Goal: Task Accomplishment & Management: Manage account settings

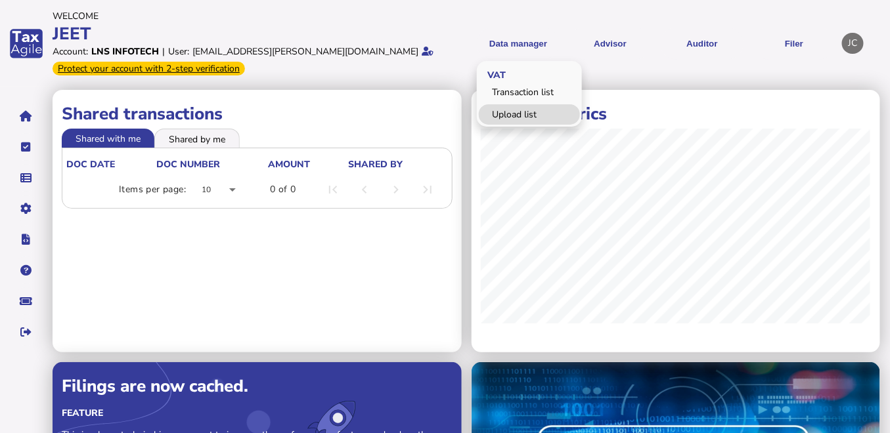
click at [515, 114] on link "Upload list" at bounding box center [529, 114] width 101 height 20
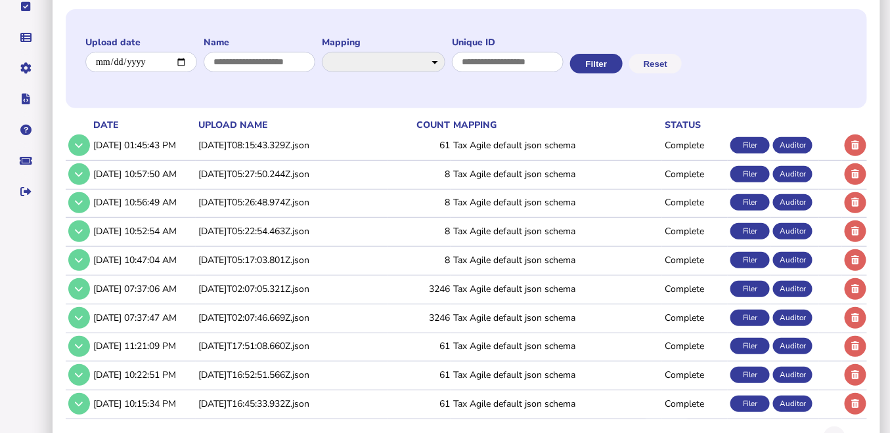
scroll to position [146, 0]
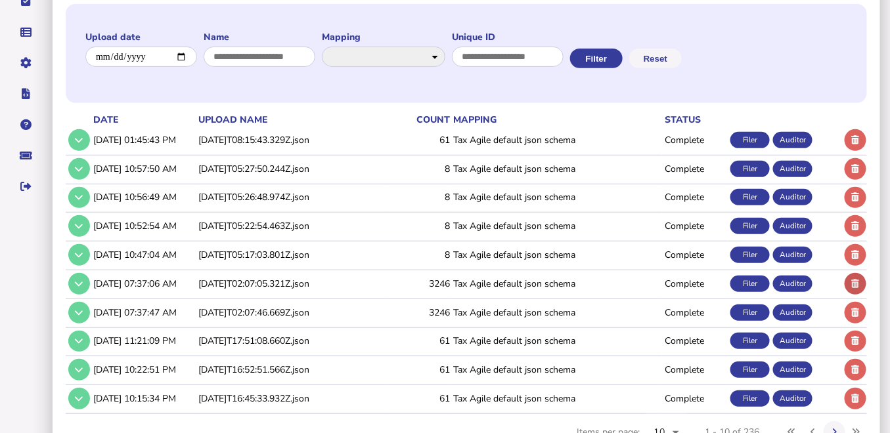
click at [799, 284] on icon at bounding box center [856, 284] width 8 height 9
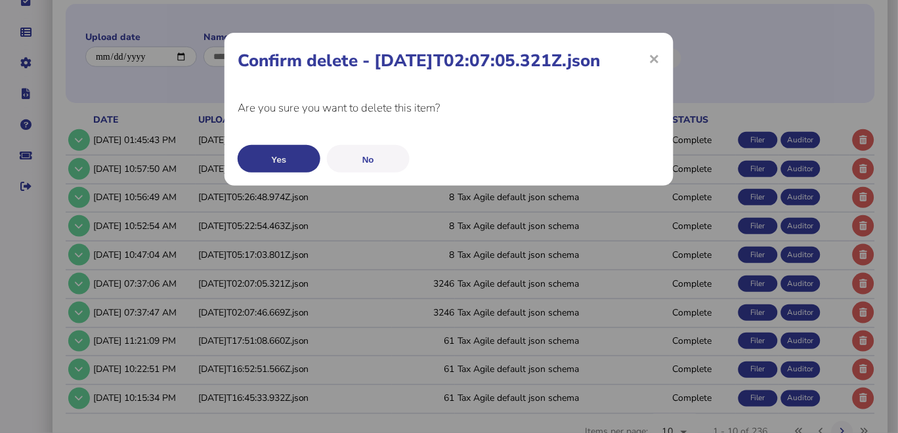
click at [276, 161] on button "Yes" at bounding box center [279, 159] width 83 height 28
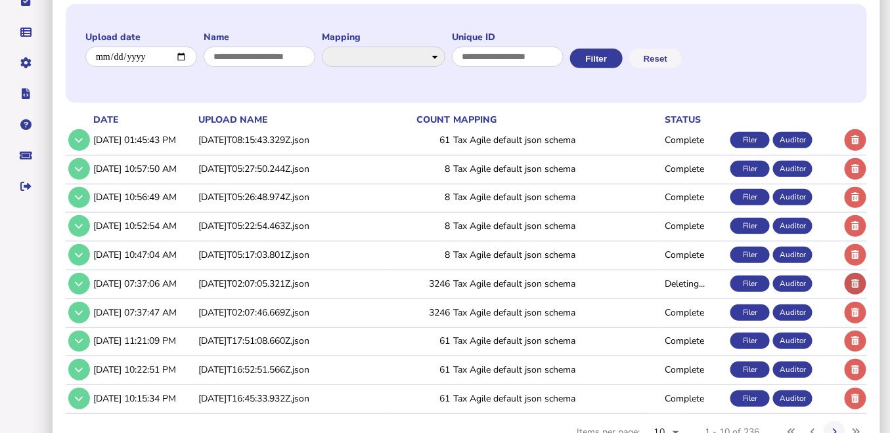
click at [799, 284] on button at bounding box center [855, 284] width 22 height 22
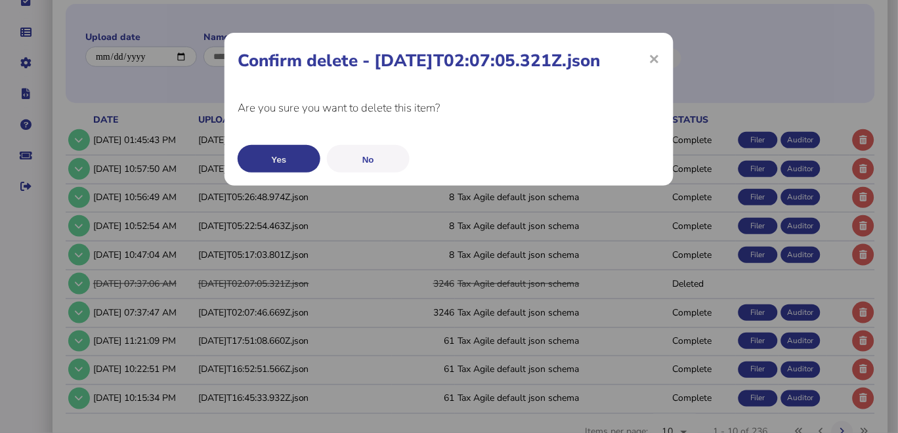
click at [259, 160] on button "Yes" at bounding box center [279, 159] width 83 height 28
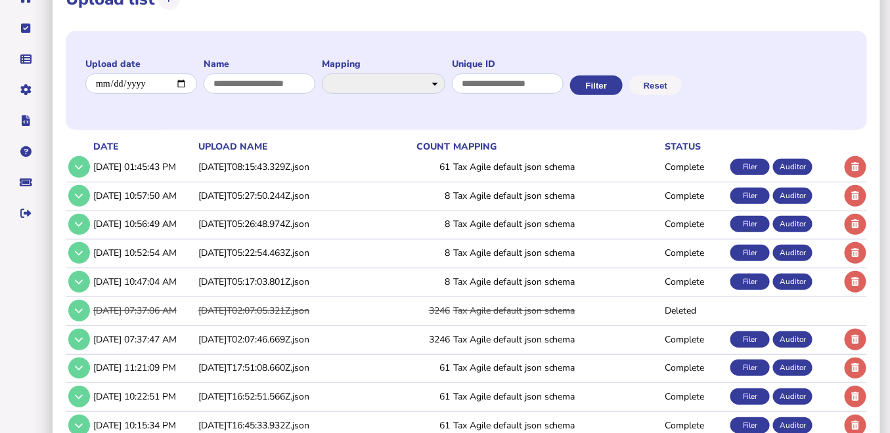
scroll to position [192, 0]
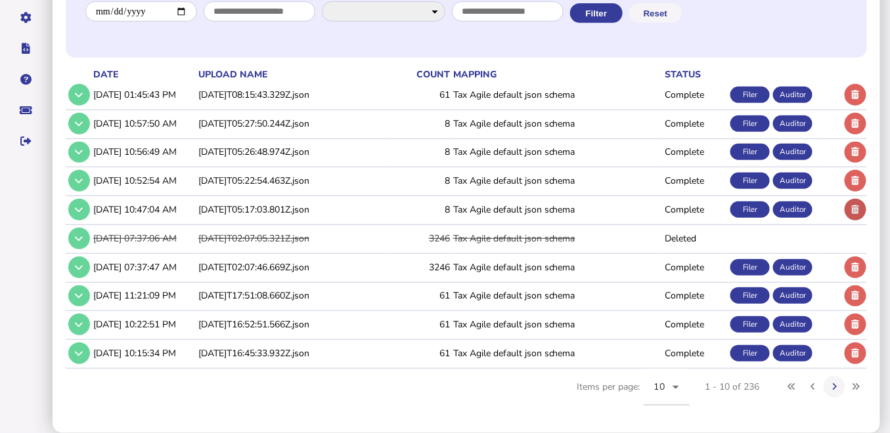
click at [799, 207] on icon at bounding box center [856, 210] width 8 height 9
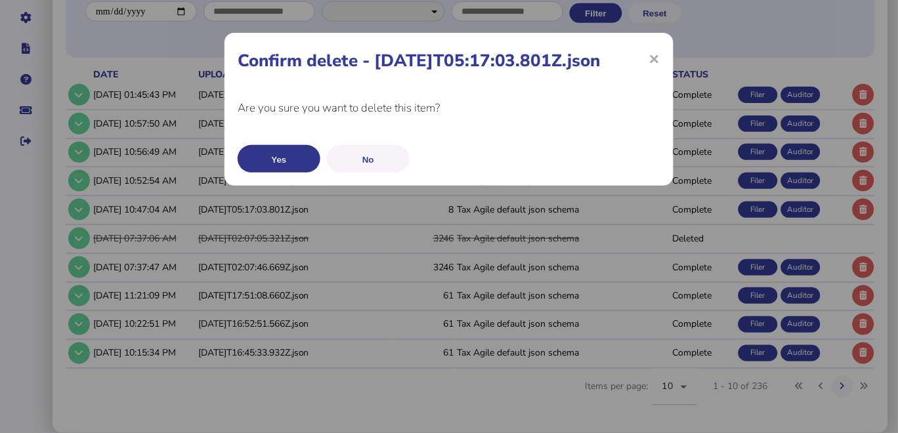
click at [288, 154] on button "Yes" at bounding box center [279, 159] width 83 height 28
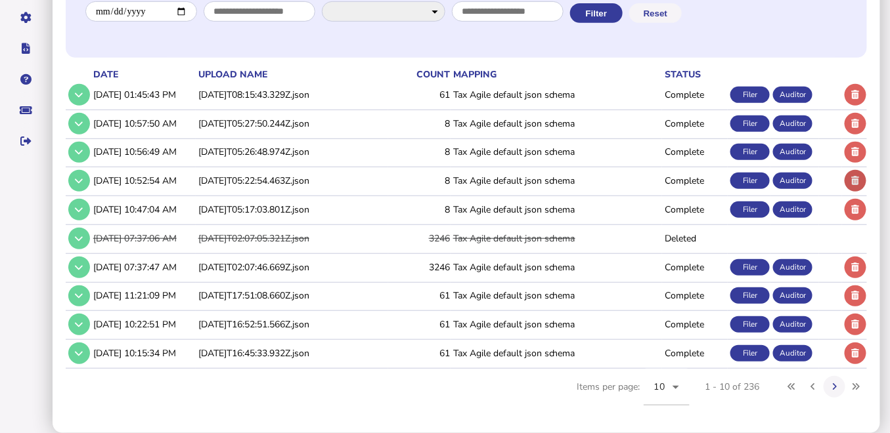
click at [799, 177] on icon at bounding box center [856, 181] width 8 height 9
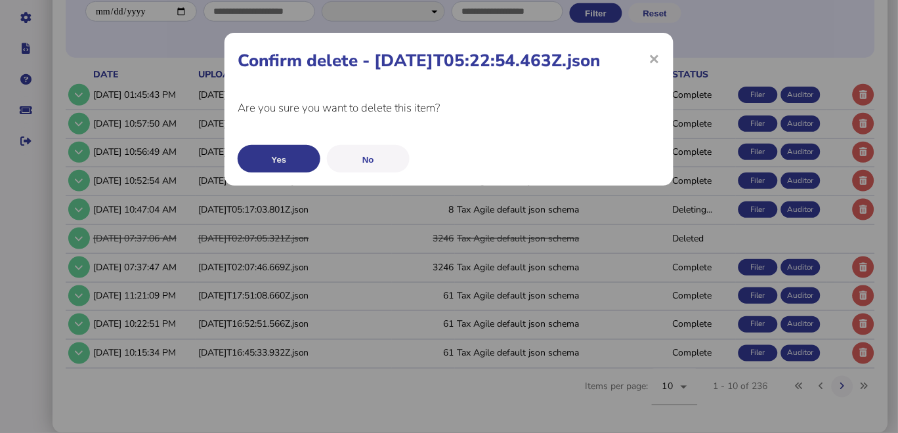
click at [276, 158] on button "Yes" at bounding box center [279, 159] width 83 height 28
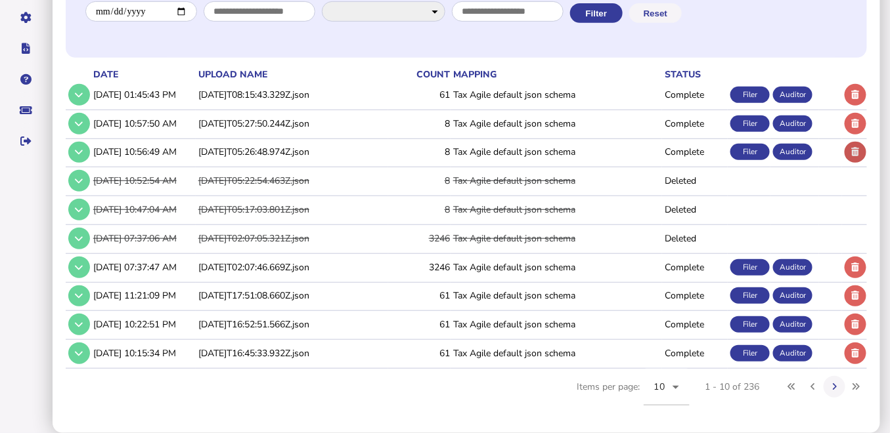
click at [799, 154] on button at bounding box center [855, 153] width 22 height 22
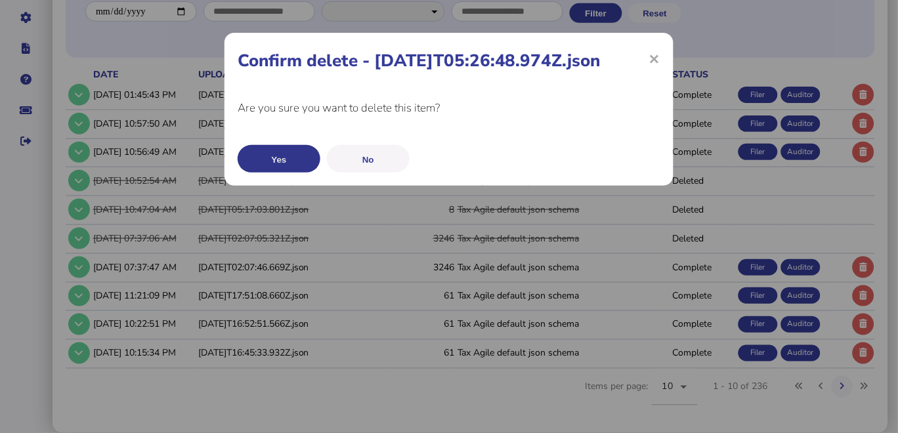
click at [265, 159] on button "Yes" at bounding box center [279, 159] width 83 height 28
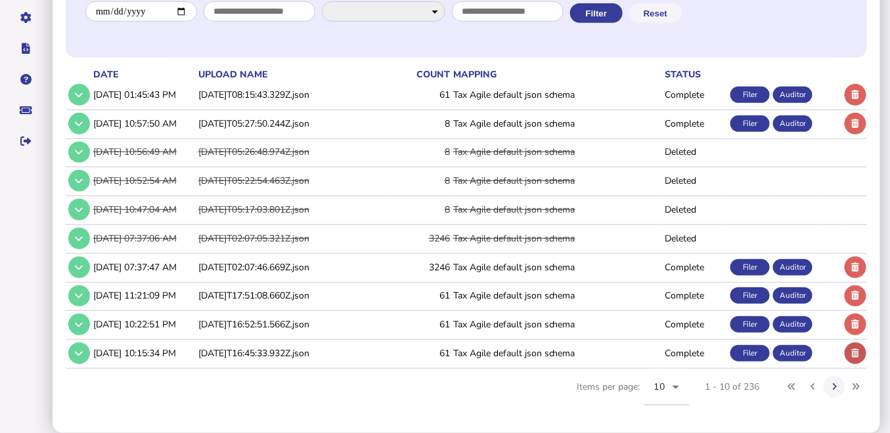
click at [799, 346] on button at bounding box center [855, 354] width 22 height 22
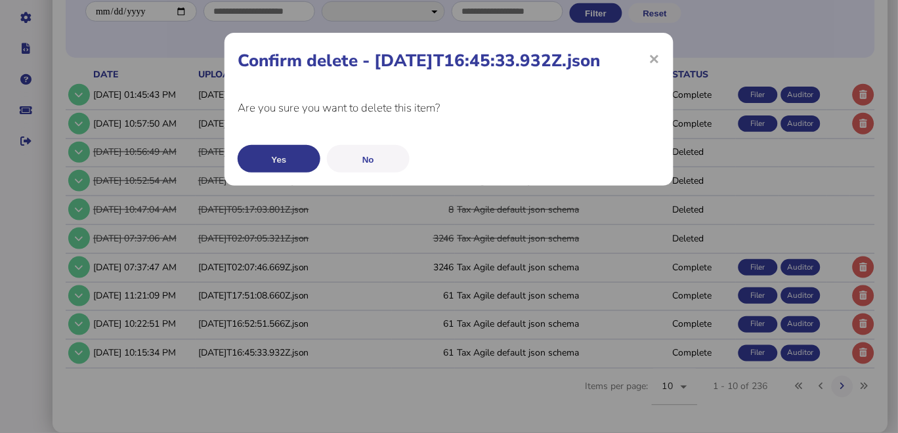
click at [250, 156] on button "Yes" at bounding box center [279, 159] width 83 height 28
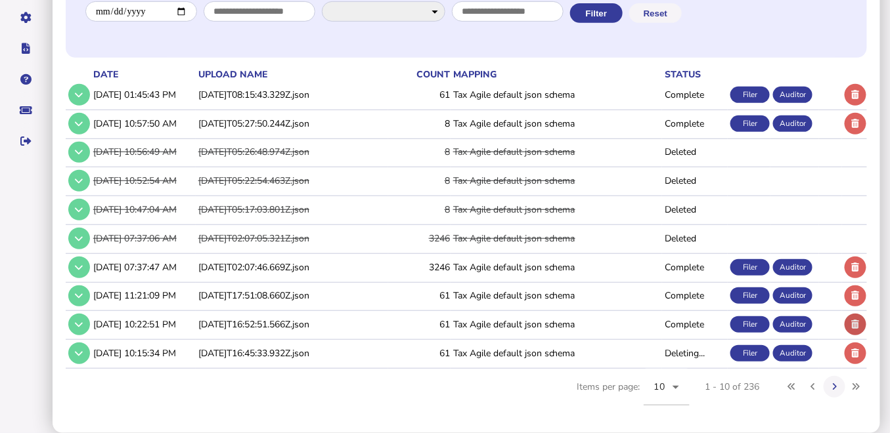
click at [799, 324] on icon at bounding box center [856, 324] width 8 height 9
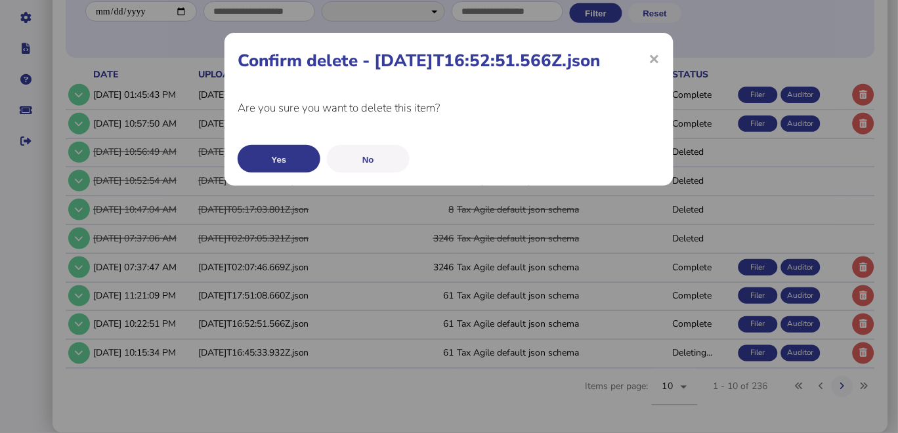
click at [268, 153] on button "Yes" at bounding box center [279, 159] width 83 height 28
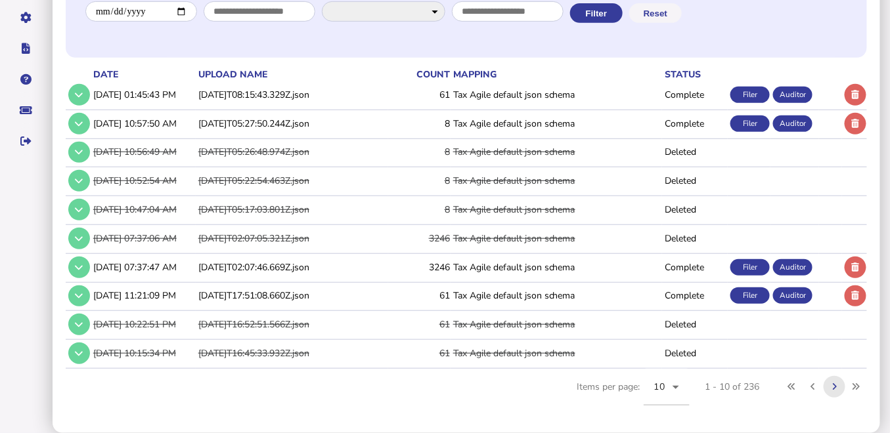
click at [799, 387] on icon at bounding box center [834, 387] width 5 height 9
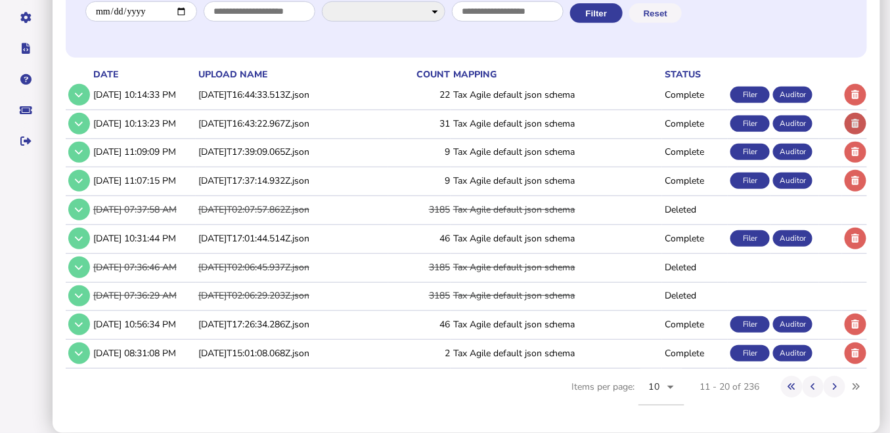
click at [799, 119] on icon at bounding box center [856, 123] width 8 height 9
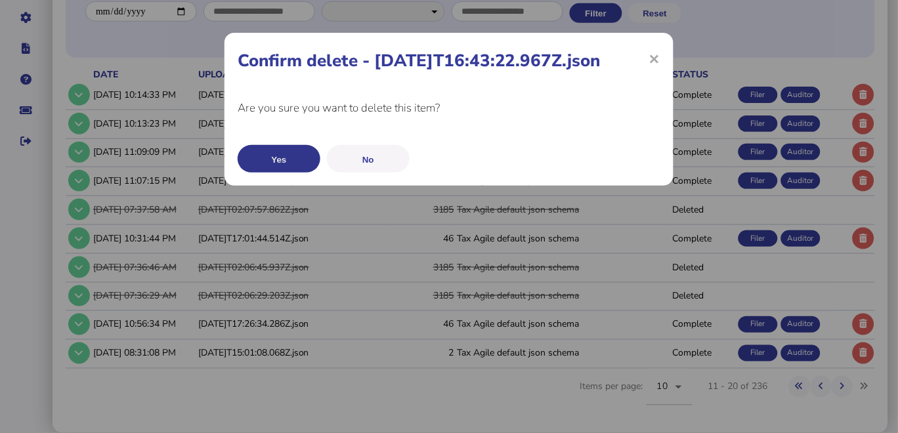
click at [283, 156] on button "Yes" at bounding box center [279, 159] width 83 height 28
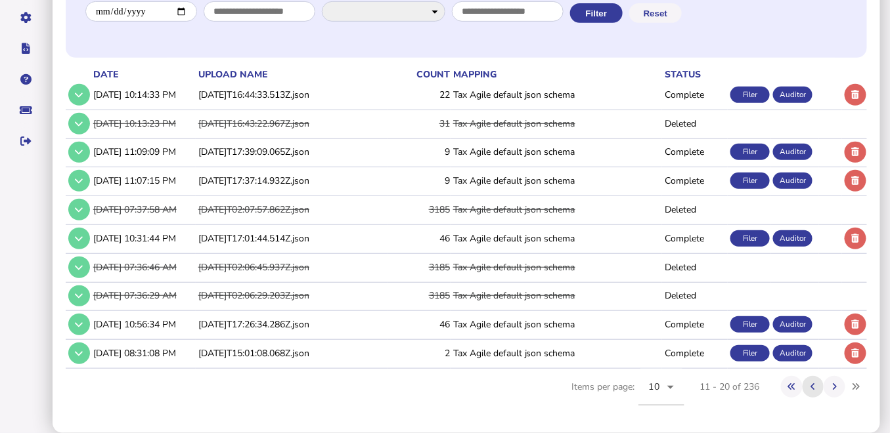
click at [799, 383] on icon at bounding box center [813, 387] width 5 height 9
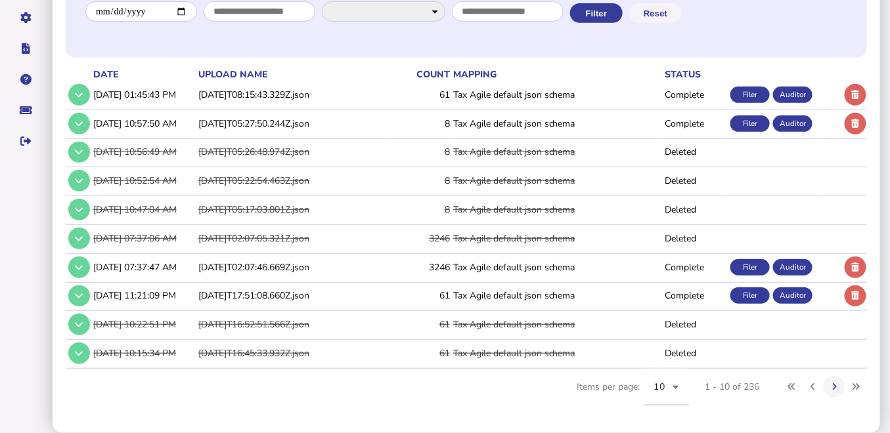
scroll to position [0, 0]
